Goal: Information Seeking & Learning: Find specific fact

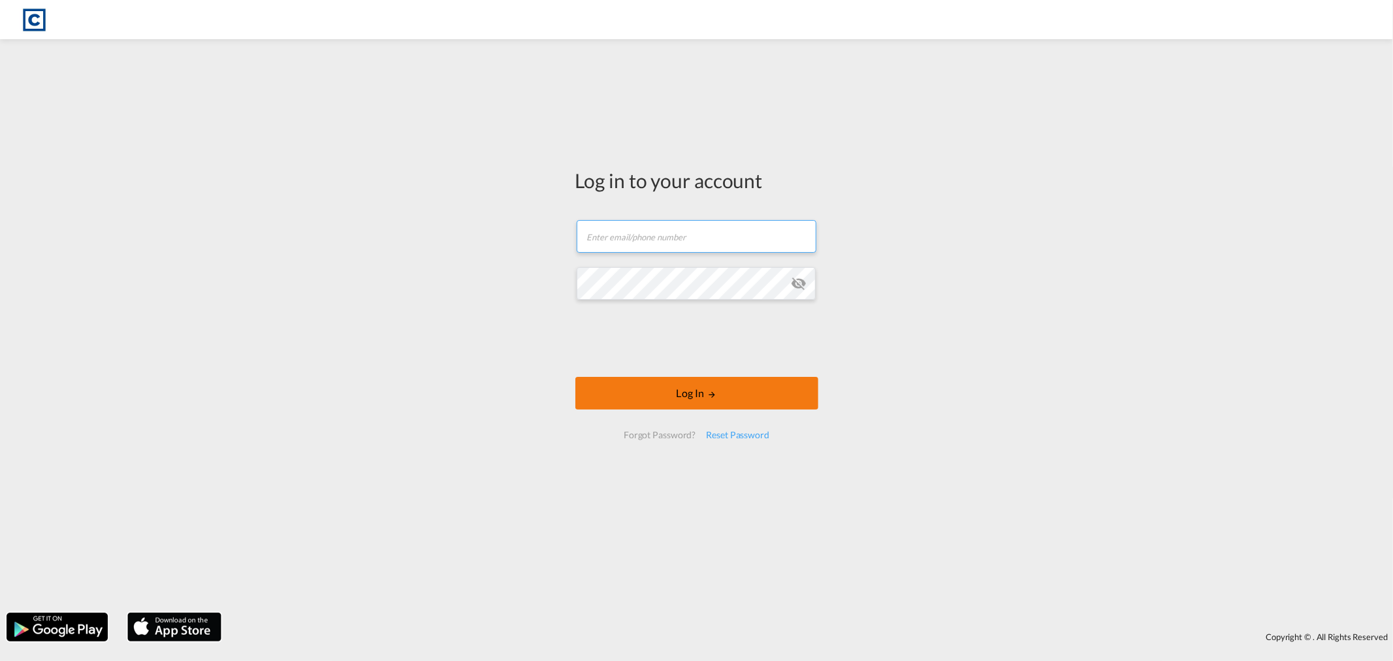
type input "[PERSON_NAME][EMAIL_ADDRESS][DOMAIN_NAME]"
click at [704, 395] on button "Log In" at bounding box center [697, 393] width 243 height 33
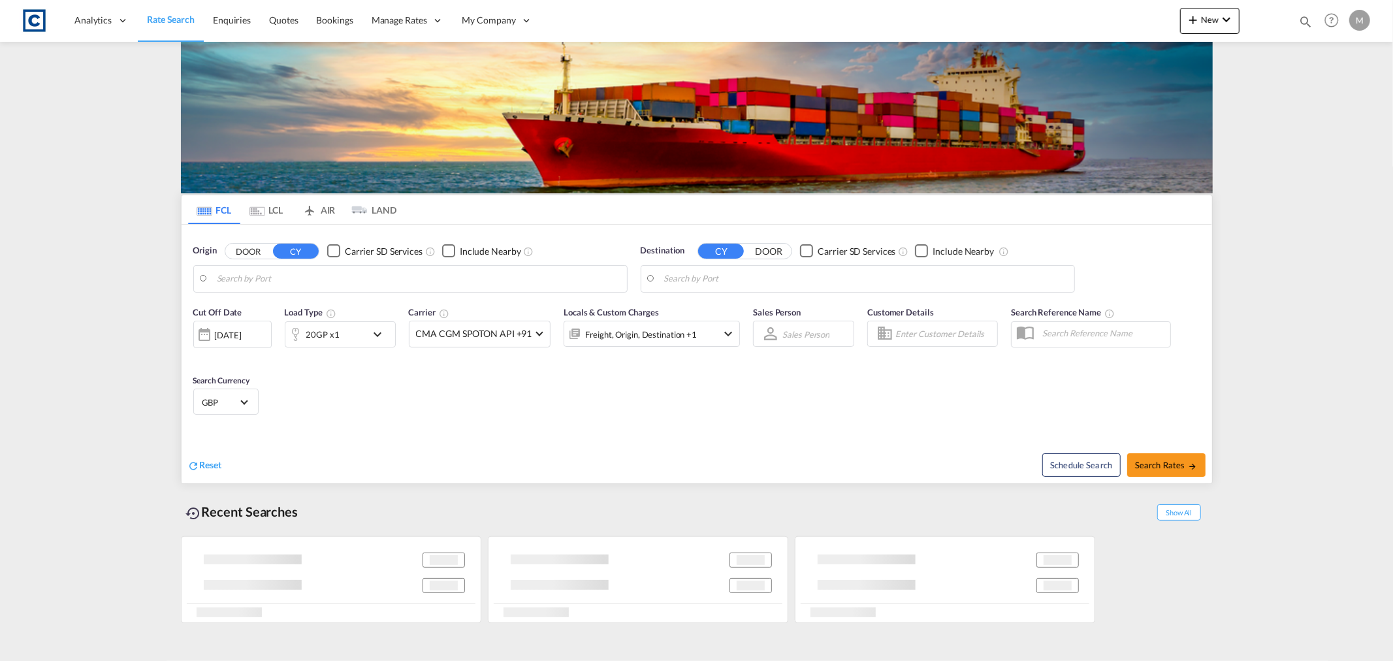
type input "GB-DN15, [GEOGRAPHIC_DATA]"
type input "Port-of-[GEOGRAPHIC_DATA], TTPOS"
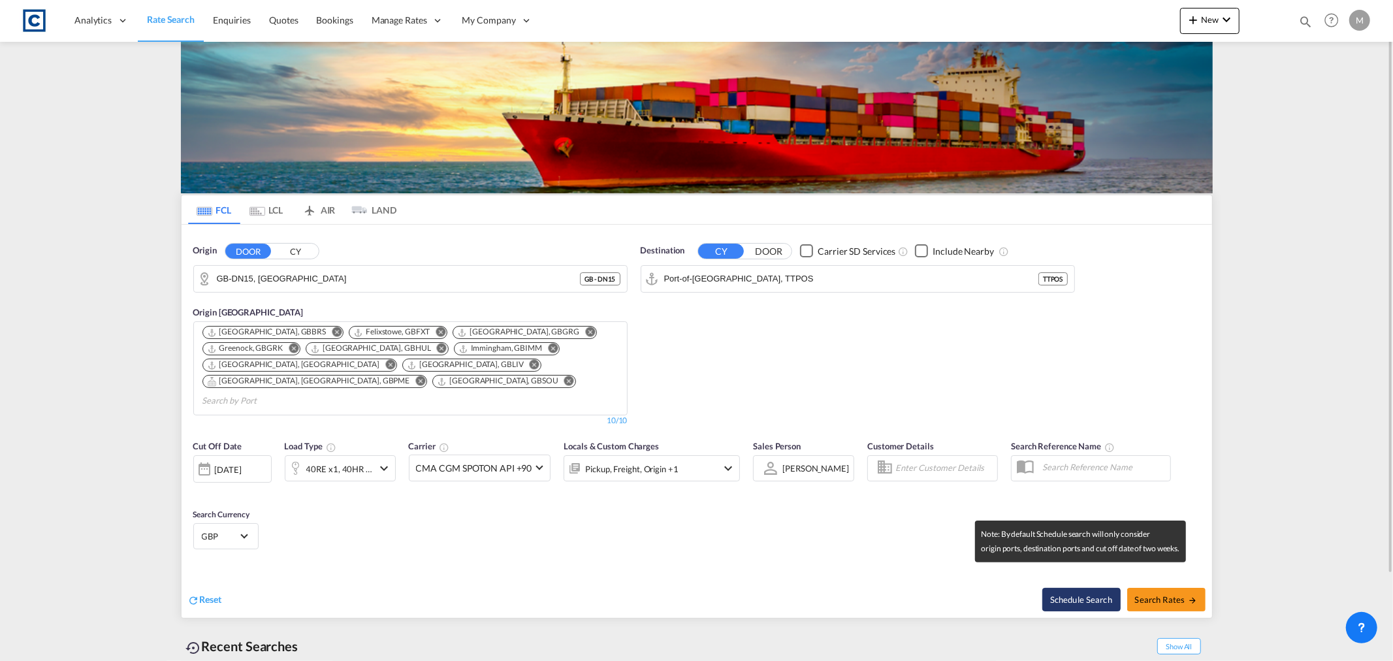
click at [1086, 588] on button "Schedule Search" at bounding box center [1082, 600] width 78 height 24
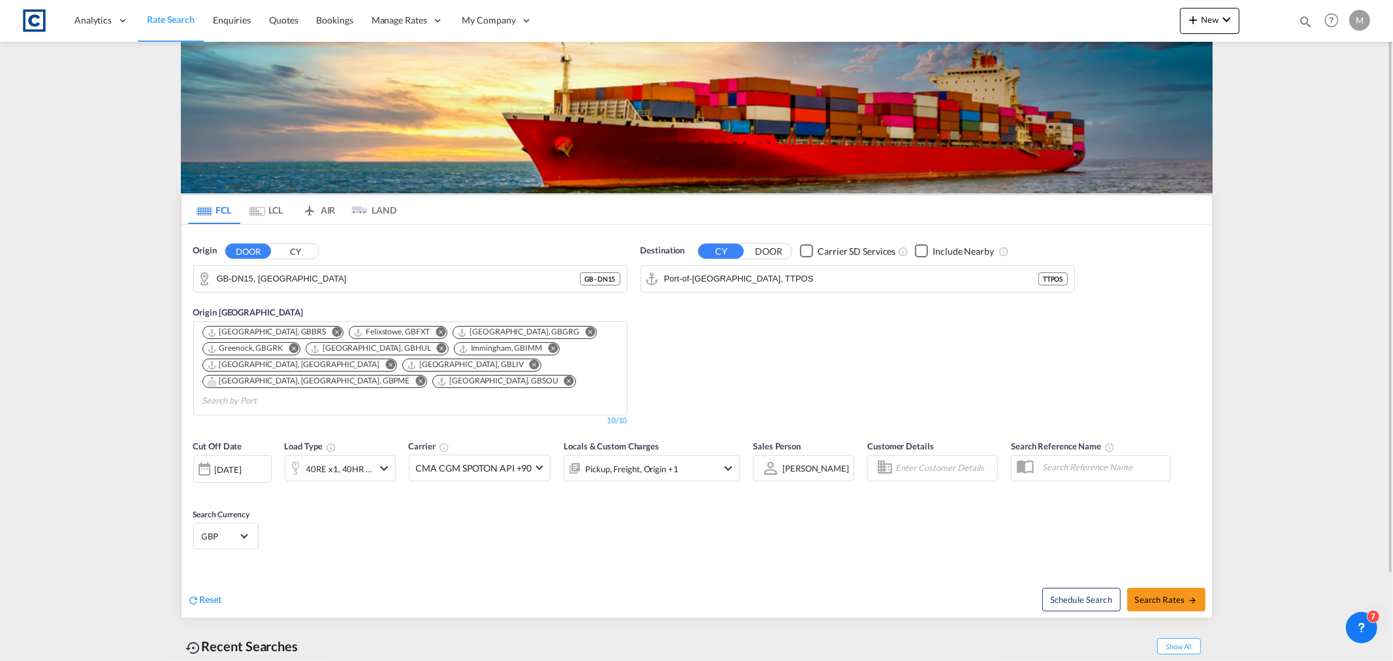
click at [293, 246] on button "CY" at bounding box center [296, 251] width 46 height 15
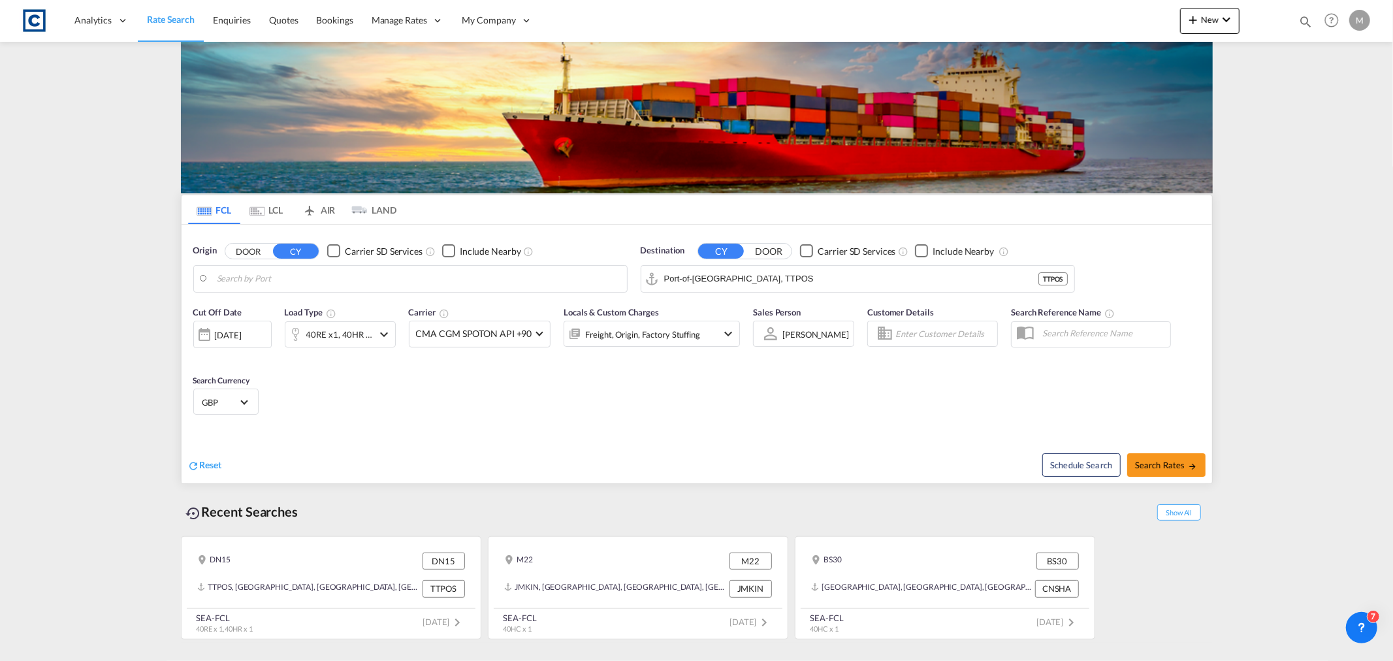
click at [304, 279] on input "Search by Port" at bounding box center [419, 279] width 404 height 20
click at [289, 309] on div "Felixst owe [GEOGRAPHIC_DATA] GBFXT" at bounding box center [318, 314] width 248 height 39
type input "Felixstowe, GBFXT"
click at [819, 277] on input "Port-of-[GEOGRAPHIC_DATA], TTPOS" at bounding box center [866, 279] width 404 height 20
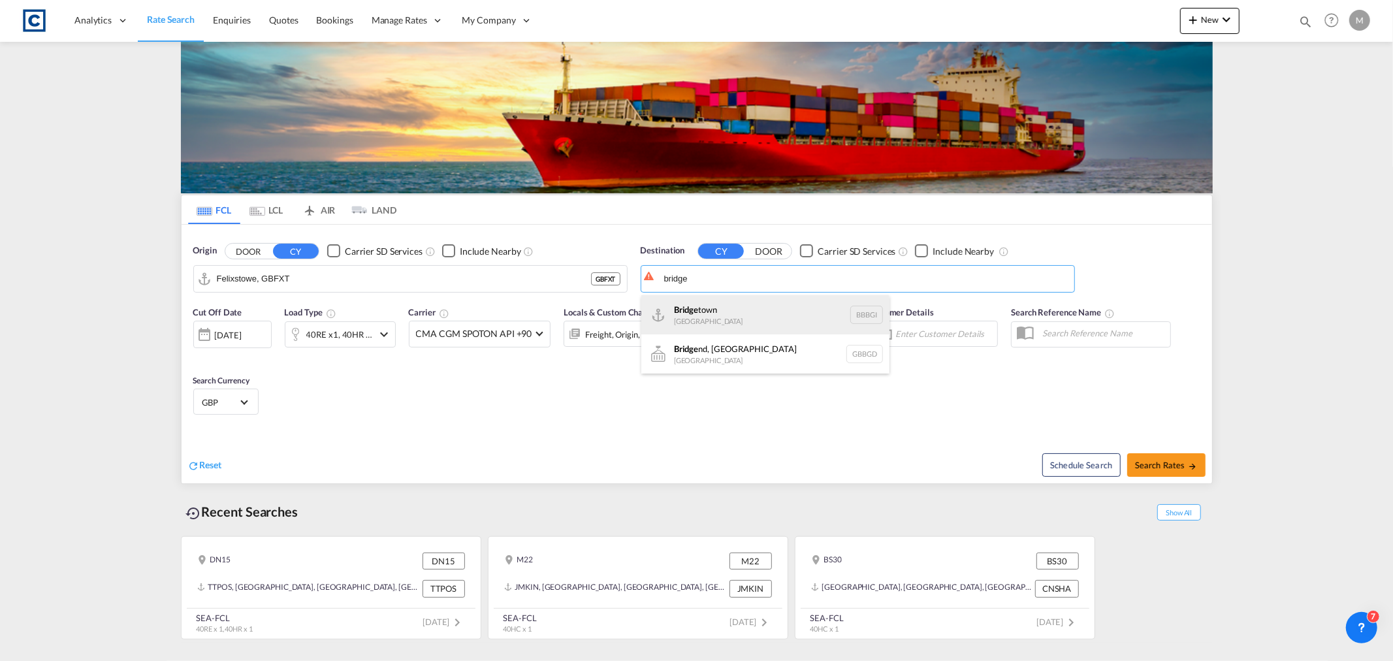
click at [756, 319] on div "Bridge town [GEOGRAPHIC_DATA] BBBGI" at bounding box center [765, 314] width 248 height 39
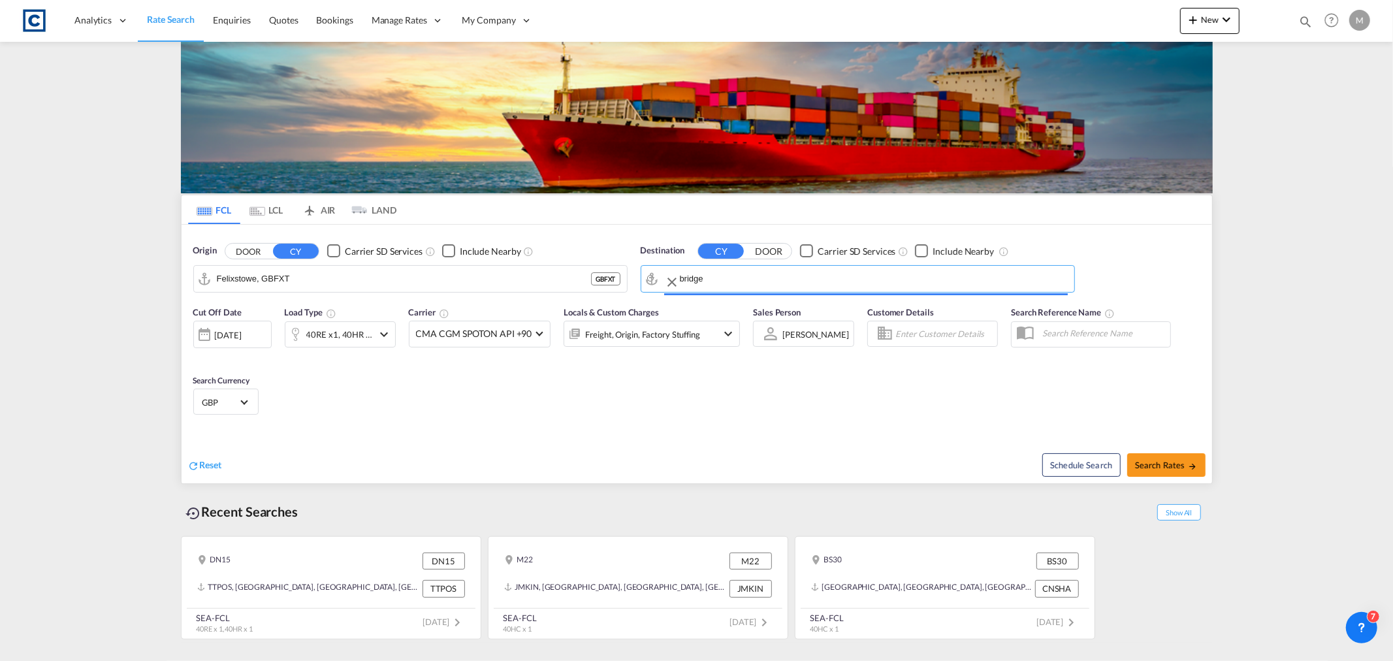
type input "Bridgetown, BBBGI"
click at [1168, 469] on span "Search Rates" at bounding box center [1166, 465] width 63 height 10
type input "GBFXT to BBBGI / [DATE]"
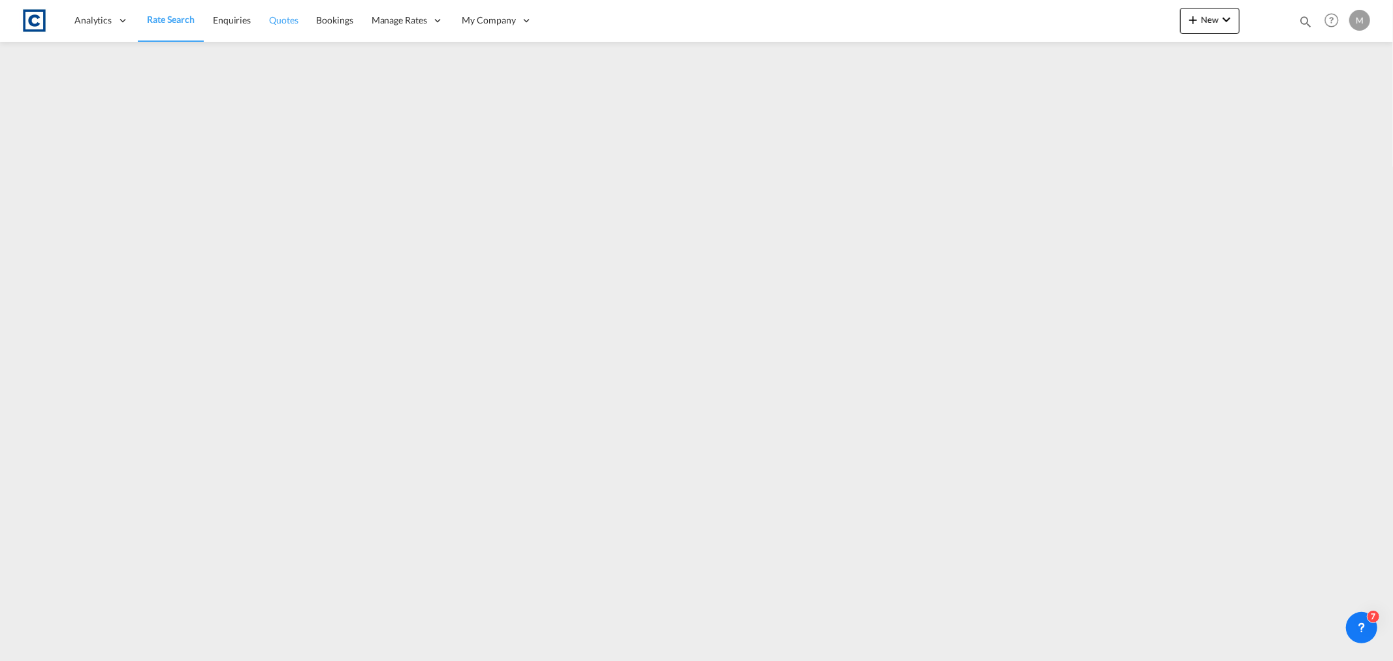
drag, startPoint x: 158, startPoint y: 18, endPoint x: 295, endPoint y: 35, distance: 138.2
click at [158, 18] on span "Rate Search" at bounding box center [171, 19] width 48 height 11
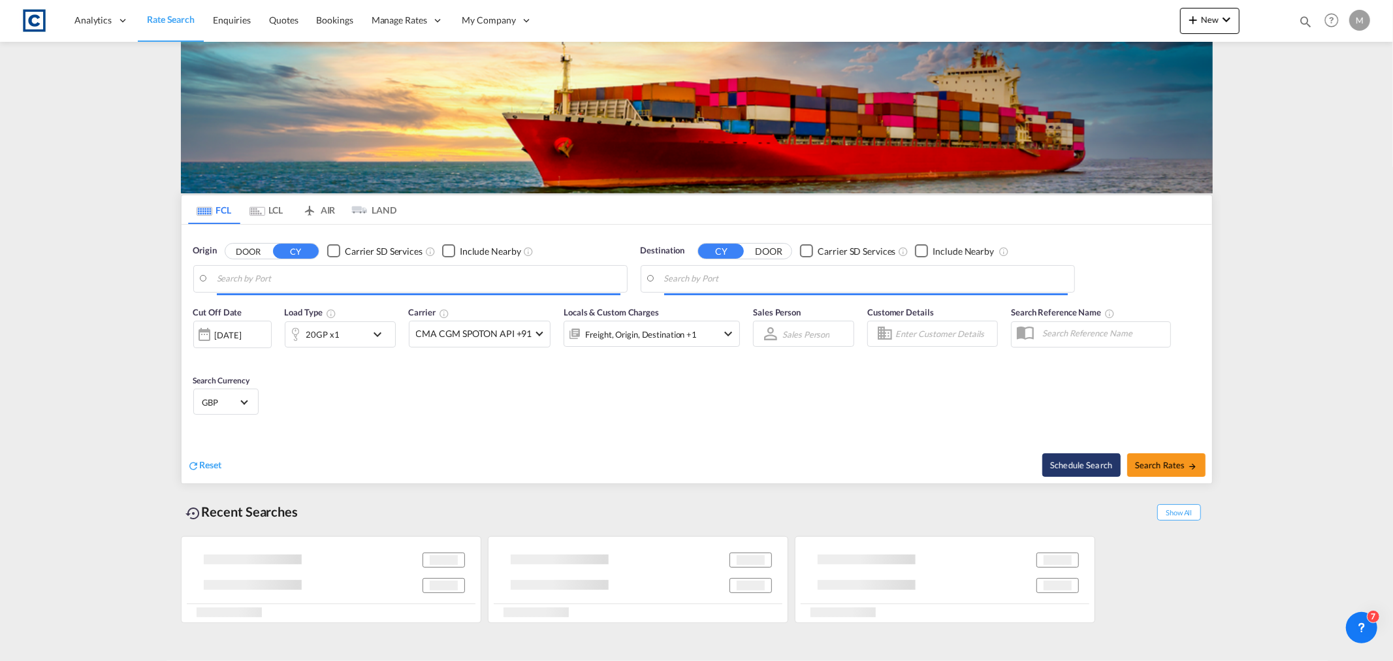
type input "Felixstowe, GBFXT"
type input "Bridgetown, BBBGI"
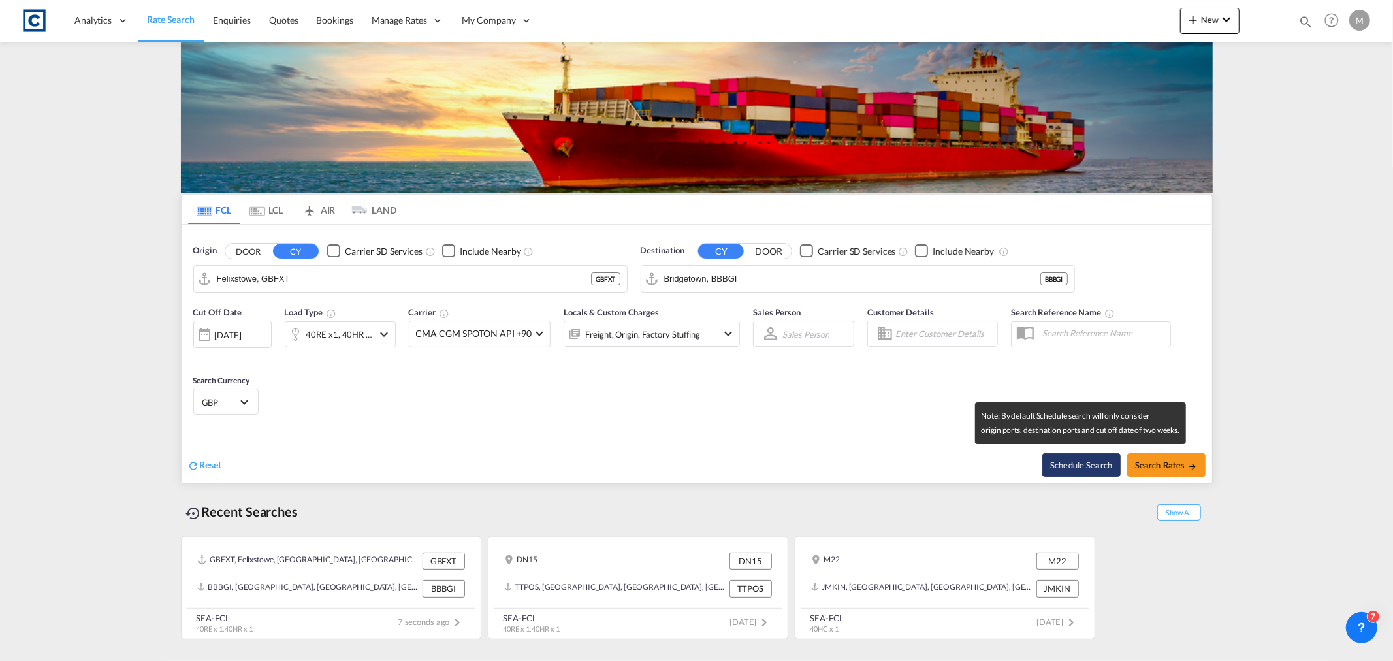
click at [1075, 462] on button "Schedule Search" at bounding box center [1082, 465] width 78 height 24
